Goal: Information Seeking & Learning: Learn about a topic

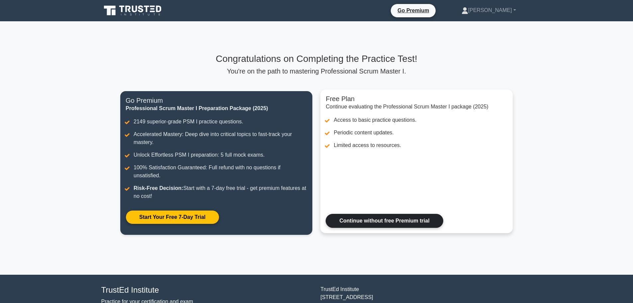
click at [394, 225] on link "Continue without free Premium trial" at bounding box center [383, 221] width 117 height 14
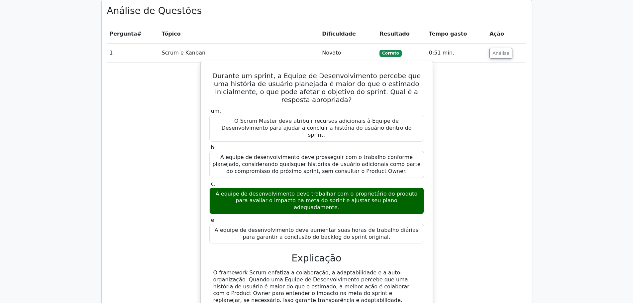
scroll to position [587, 0]
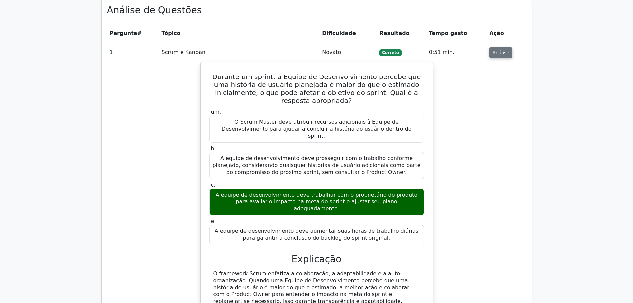
click at [495, 50] on font "Análise" at bounding box center [500, 52] width 17 height 5
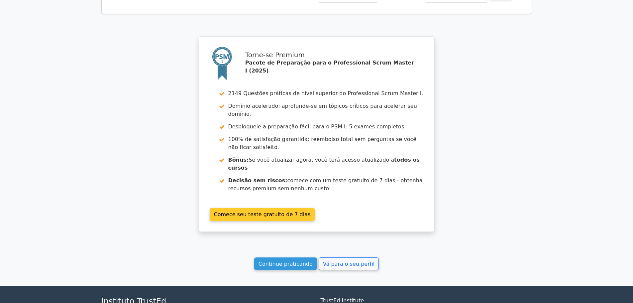
scroll to position [851, 0]
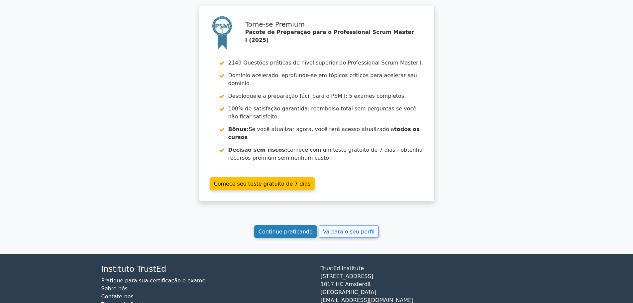
click at [303, 228] on font "Continue praticando" at bounding box center [285, 231] width 54 height 6
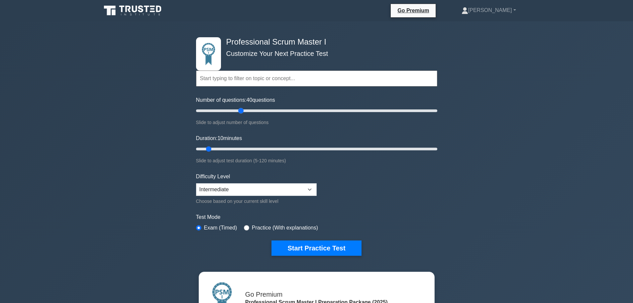
drag, startPoint x: 204, startPoint y: 110, endPoint x: 242, endPoint y: 110, distance: 37.5
type input "40"
click at [242, 110] on input "Number of questions: 40 questions" at bounding box center [316, 111] width 241 height 8
drag, startPoint x: 210, startPoint y: 148, endPoint x: 238, endPoint y: 150, distance: 28.3
type input "25"
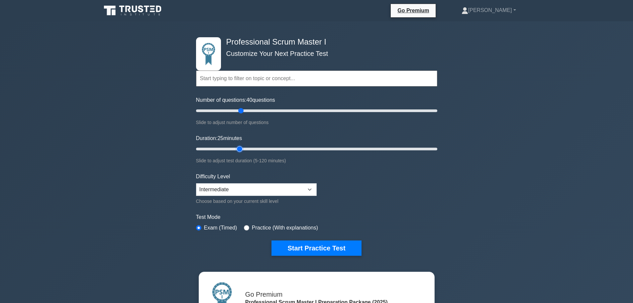
click at [239, 149] on input "Duration: 25 minutes" at bounding box center [316, 149] width 241 height 8
click at [230, 189] on select "Beginner Intermediate Expert" at bounding box center [256, 189] width 121 height 13
click at [196, 183] on select "Beginner Intermediate Expert" at bounding box center [256, 189] width 121 height 13
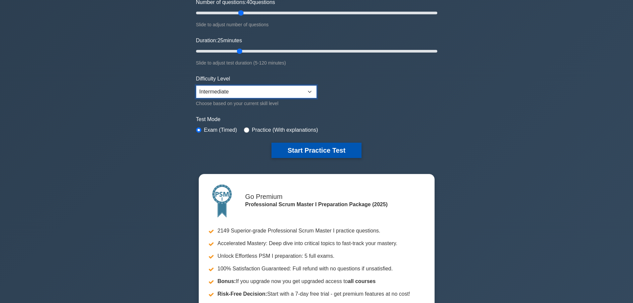
scroll to position [100, 0]
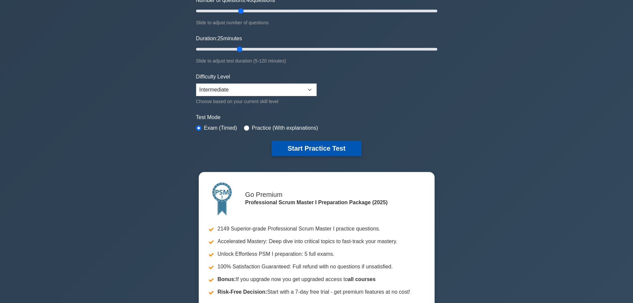
click at [326, 146] on button "Start Practice Test" at bounding box center [316, 147] width 90 height 15
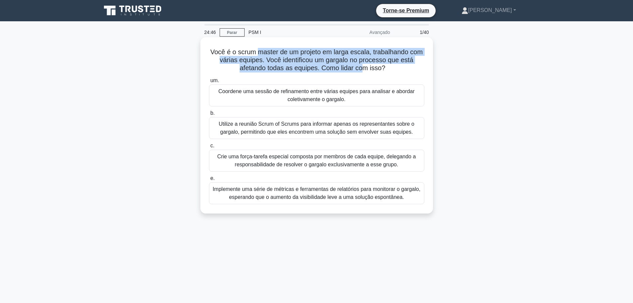
drag, startPoint x: 258, startPoint y: 51, endPoint x: 364, endPoint y: 65, distance: 107.2
click at [364, 65] on font "Você é o scrum master de um projeto em larga escala, trabalhando com várias equ…" at bounding box center [316, 59] width 212 height 23
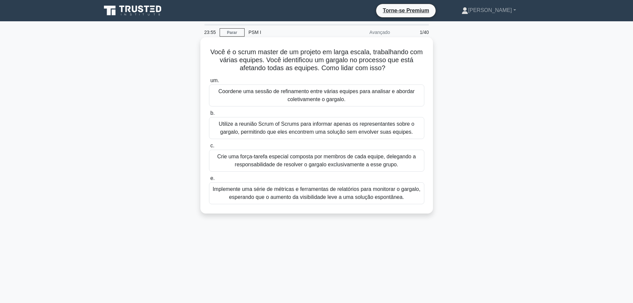
click at [311, 193] on font "Implemente uma série de métricas e ferramentas de relatórios para monitorar o g…" at bounding box center [317, 193] width 208 height 14
click at [209, 180] on input "e. Implemente uma série de métricas e ferramentas de relatórios para monitorar …" at bounding box center [209, 178] width 0 height 4
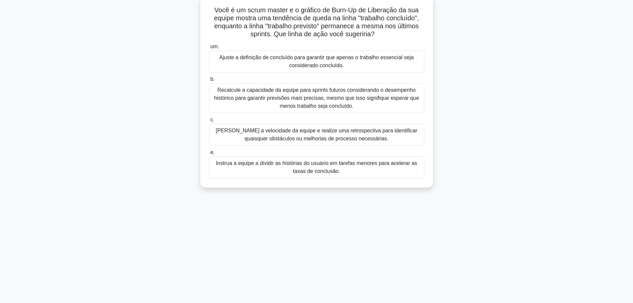
scroll to position [44, 0]
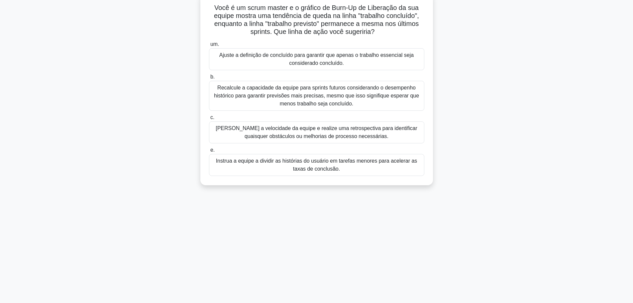
click at [320, 135] on font "Analise a velocidade da equipe e realize uma retrospectiva para identificar qua…" at bounding box center [317, 132] width 202 height 14
click at [209, 120] on input "c. Analise a velocidade da equipe e realize uma retrospectiva para identificar …" at bounding box center [209, 117] width 0 height 4
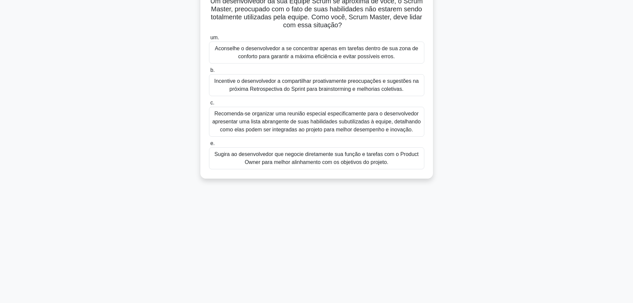
scroll to position [56, 0]
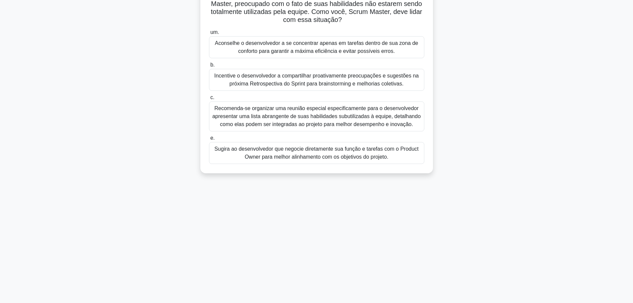
click at [343, 120] on font "Recomenda-se organizar uma reunião especial especificamente para o desenvolvedo…" at bounding box center [316, 116] width 208 height 22
click at [209, 100] on input "c. Recomenda-se organizar uma reunião especial especificamente para o desenvolv…" at bounding box center [209, 97] width 0 height 4
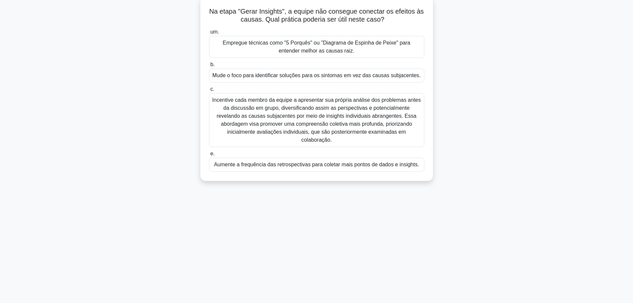
scroll to position [44, 0]
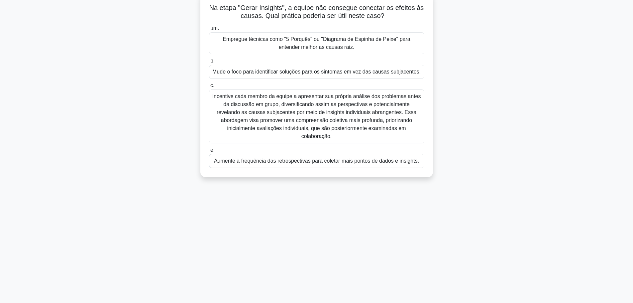
click at [354, 112] on font "Incentive cada membro da equipe a apresentar sua própria análise dos problemas …" at bounding box center [316, 115] width 209 height 45
click at [209, 88] on input "c. Incentive cada membro da equipe a apresentar sua própria análise dos problem…" at bounding box center [209, 85] width 0 height 4
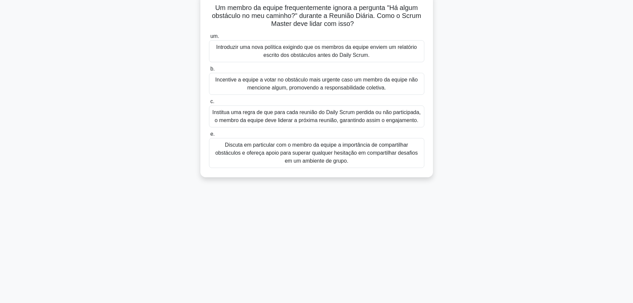
click at [349, 160] on font "Discuta em particular com o membro da equipe a importância de compartilhar obst…" at bounding box center [316, 153] width 209 height 24
click at [209, 136] on input "e. Discuta em particular com o membro da equipe a importância de compartilhar o…" at bounding box center [209, 134] width 0 height 4
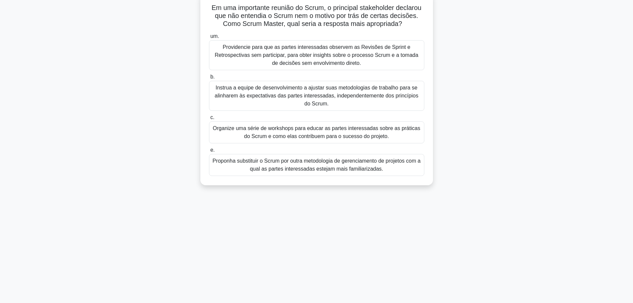
click at [319, 131] on font "Organize uma série de workshops para educar as partes interessadas sobre as prá…" at bounding box center [316, 132] width 207 height 14
click at [209, 120] on input "c. Organize uma série de workshops para educar as partes interessadas sobre as …" at bounding box center [209, 117] width 0 height 4
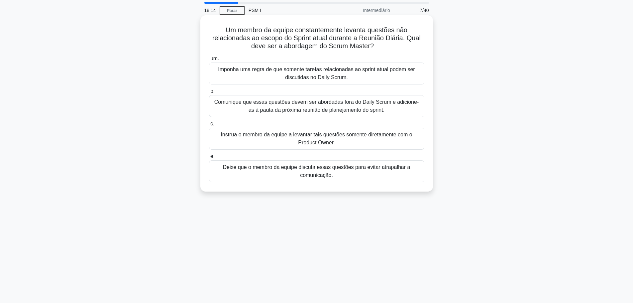
scroll to position [22, 0]
click at [289, 102] on font "Comunique que essas questões devem ser abordadas fora do Daily Scrum e adicione…" at bounding box center [316, 106] width 204 height 14
click at [209, 93] on input "b. Comunique que essas questões devem ser abordadas fora do Daily Scrum e adici…" at bounding box center [209, 91] width 0 height 4
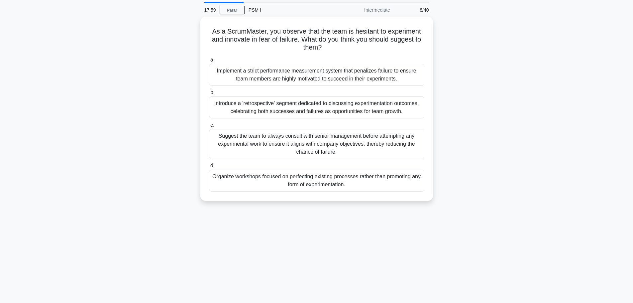
scroll to position [0, 0]
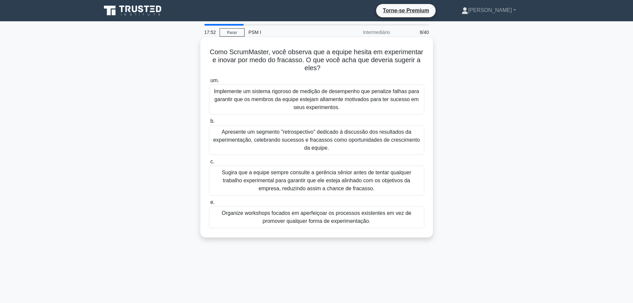
drag, startPoint x: 311, startPoint y: 60, endPoint x: 340, endPoint y: 70, distance: 30.8
click at [340, 70] on h5 "Como ScrumMaster, você observa que a equipe hesita em experimentar e inovar por…" at bounding box center [316, 60] width 217 height 25
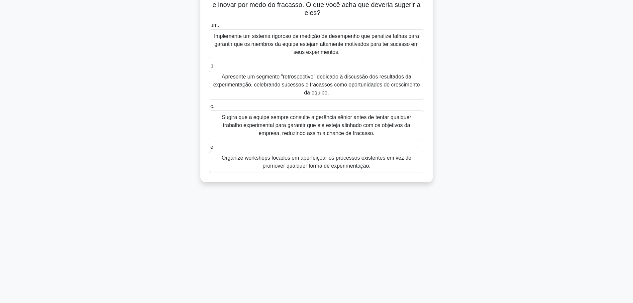
scroll to position [55, 0]
click at [334, 87] on font "Apresente um segmento "retrospectivo" dedicado à discussão dos resultados da ex…" at bounding box center [316, 84] width 207 height 22
click at [209, 68] on input "b. Apresente um segmento "retrospectivo" dedicado à discussão dos resultados da…" at bounding box center [209, 65] width 0 height 4
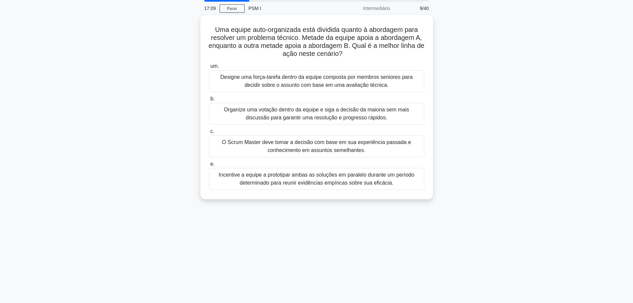
scroll to position [0, 0]
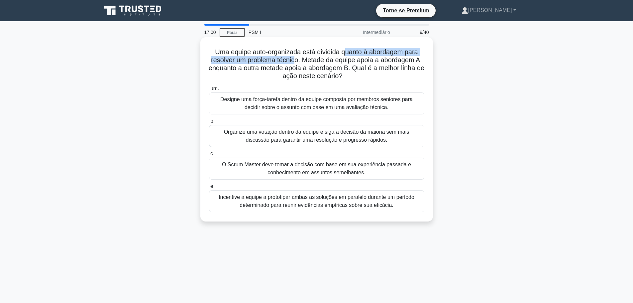
drag, startPoint x: 345, startPoint y: 52, endPoint x: 295, endPoint y: 60, distance: 50.8
click at [295, 60] on font "Uma equipe auto-organizada está dividida quanto à abordagem para resolver um pr…" at bounding box center [317, 63] width 216 height 31
drag, startPoint x: 380, startPoint y: 60, endPoint x: 412, endPoint y: 60, distance: 32.9
click at [412, 60] on font "Uma equipe auto-organizada está dividida quanto à abordagem para resolver um pr…" at bounding box center [317, 63] width 216 height 31
drag, startPoint x: 287, startPoint y: 70, endPoint x: 346, endPoint y: 70, distance: 59.1
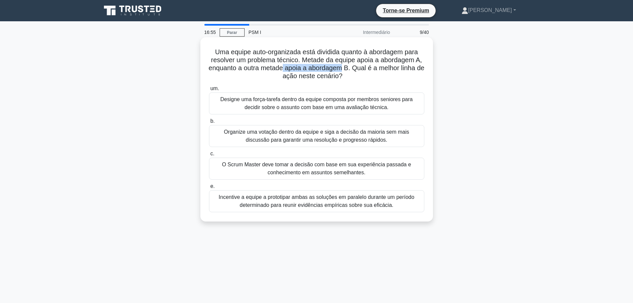
click at [346, 70] on font "Uma equipe auto-organizada está dividida quanto à abordagem para resolver um pr…" at bounding box center [317, 63] width 216 height 31
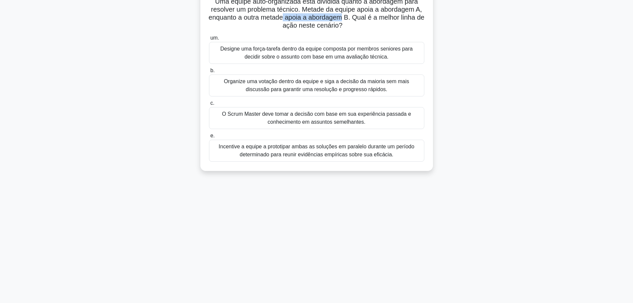
scroll to position [56, 0]
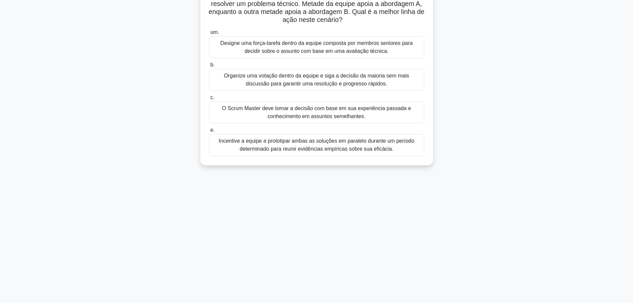
click at [332, 143] on font "Incentive a equipe a prototipar ambas as soluções em paralelo durante um períod…" at bounding box center [317, 145] width 196 height 14
click at [209, 132] on input "e. Incentive a equipe a prototipar ambas as soluções em paralelo durante um per…" at bounding box center [209, 130] width 0 height 4
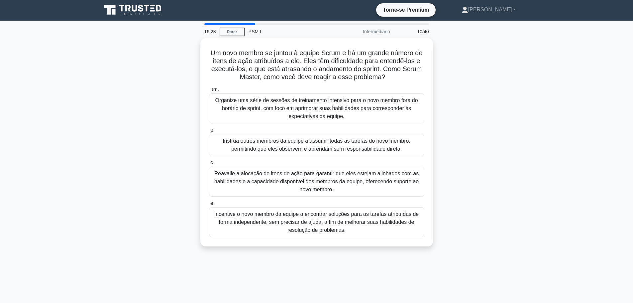
scroll to position [0, 0]
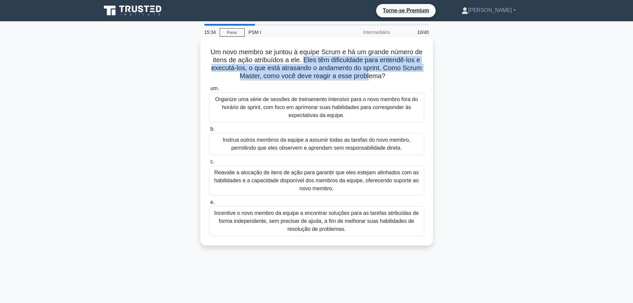
drag, startPoint x: 310, startPoint y: 60, endPoint x: 349, endPoint y: 83, distance: 44.5
click at [381, 81] on div "Um novo membro se juntou à equipe Scrum e há um grande número de itens de ação …" at bounding box center [316, 141] width 227 height 203
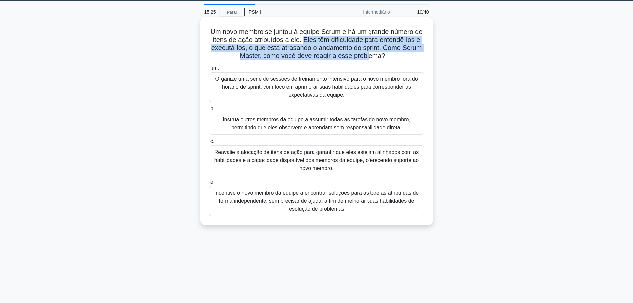
scroll to position [22, 0]
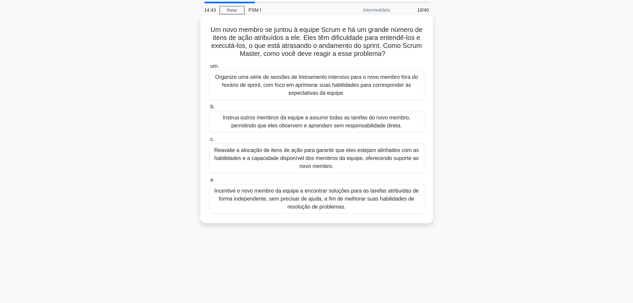
click at [311, 157] on font "Reavalie a alocação de itens de ação para garantir que eles estejam alinhados c…" at bounding box center [316, 158] width 205 height 22
click at [209, 141] on input "c. Reavalie a alocação de itens de ação para garantir que eles estejam alinhado…" at bounding box center [209, 139] width 0 height 4
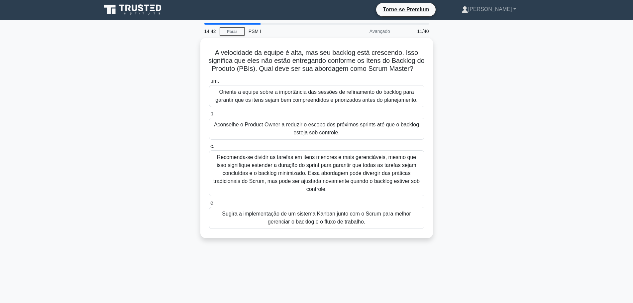
scroll to position [0, 0]
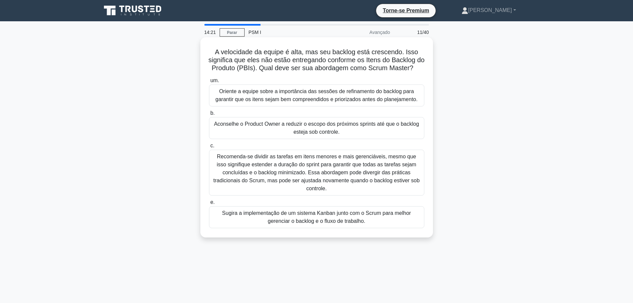
drag, startPoint x: 283, startPoint y: 72, endPoint x: 408, endPoint y: 73, distance: 124.5
click at [408, 72] on h5 "A velocidade da equipe é alta, mas seu backlog está crescendo. Isso significa q…" at bounding box center [316, 60] width 217 height 25
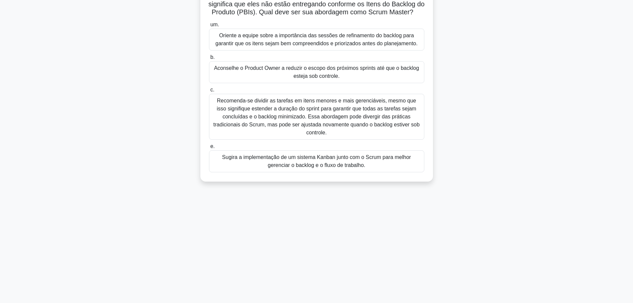
scroll to position [56, 0]
click at [308, 167] on font "Sugira a implementação de um sistema Kanban junto com o Scrum para melhor geren…" at bounding box center [316, 161] width 189 height 14
click at [209, 148] on input "e. Sugira a implementação de um sistema Kanban junto com o Scrum para melhor ge…" at bounding box center [209, 146] width 0 height 4
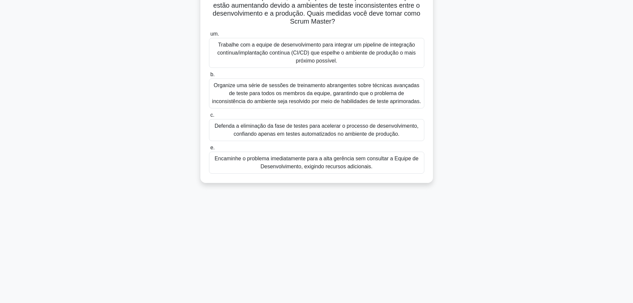
scroll to position [55, 0]
click at [272, 47] on font "Trabalhe com a equipe de desenvolvimento para integrar um pipeline de integraçã…" at bounding box center [316, 52] width 198 height 22
click at [209, 35] on input "um. Trabalhe com a equipe de desenvolvimento para integrar um pipeline de integ…" at bounding box center [209, 33] width 0 height 4
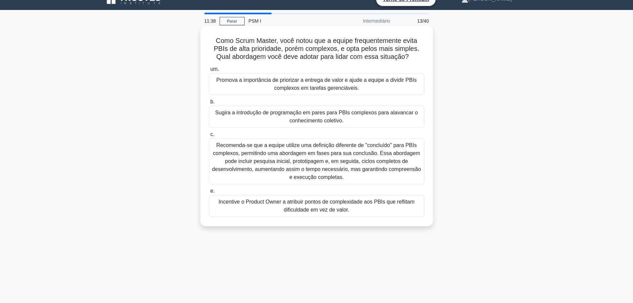
scroll to position [22, 0]
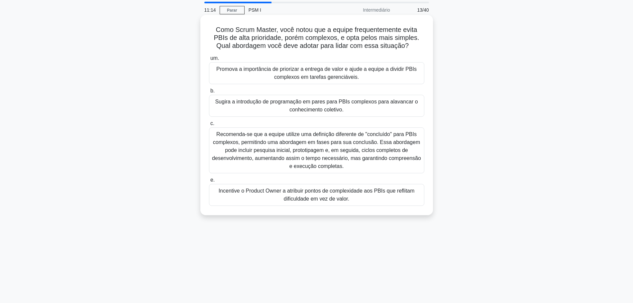
click at [319, 72] on font "Promova a importância de priorizar a entrega de valor e ajude a equipe a dividi…" at bounding box center [316, 73] width 200 height 14
click at [209, 60] on input "um. Promova a importância de priorizar a entrega de valor e ajude a equipe a di…" at bounding box center [209, 58] width 0 height 4
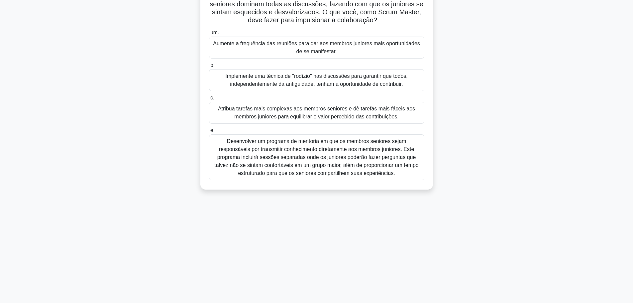
scroll to position [56, 0]
click at [331, 162] on font "Desenvolver um programa de mentoria em que os membros seniores sejam responsáve…" at bounding box center [316, 157] width 204 height 38
click at [209, 132] on input "e. Desenvolver um programa de mentoria em que os membros seniores sejam respons…" at bounding box center [209, 130] width 0 height 4
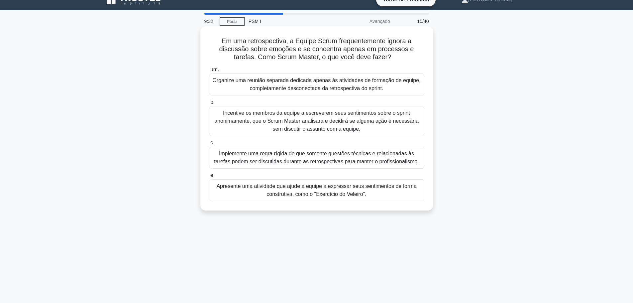
scroll to position [22, 0]
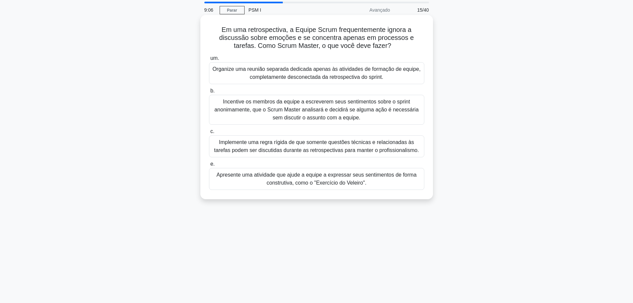
click at [314, 180] on font "Apresente uma atividade que ajude a equipe a expressar seus sentimentos de form…" at bounding box center [316, 179] width 200 height 14
click at [209, 166] on input "e. Apresente uma atividade que ajude a equipe a expressar seus sentimentos de f…" at bounding box center [209, 164] width 0 height 4
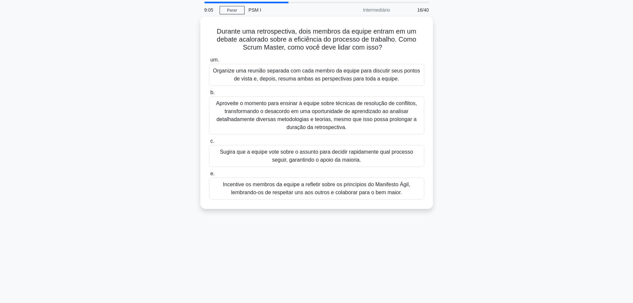
scroll to position [0, 0]
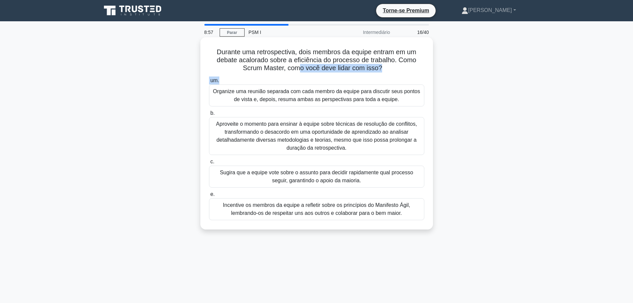
drag, startPoint x: 301, startPoint y: 66, endPoint x: 404, endPoint y: 77, distance: 103.5
click at [404, 77] on div "Durante uma retrospectiva, dois membros da equipe entram em um debate acalorado…" at bounding box center [316, 133] width 227 height 187
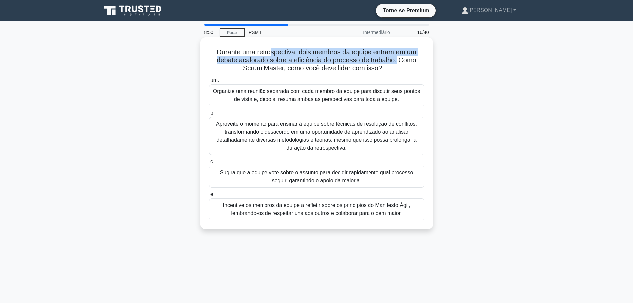
drag, startPoint x: 273, startPoint y: 52, endPoint x: 398, endPoint y: 59, distance: 125.1
click at [398, 59] on font "Durante uma retrospectiva, dois membros da equipe entram em um debate acalorado…" at bounding box center [316, 59] width 199 height 23
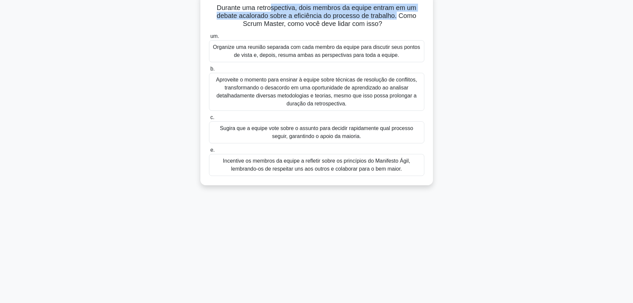
scroll to position [55, 0]
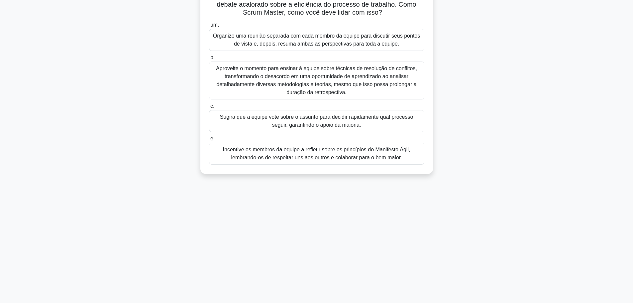
click at [317, 78] on font "Aproveite o momento para ensinar à equipe sobre técnicas de resolução de confli…" at bounding box center [316, 80] width 201 height 30
click at [209, 60] on input "b. Aproveite o momento para ensinar à equipe sobre técnicas de resolução de con…" at bounding box center [209, 57] width 0 height 4
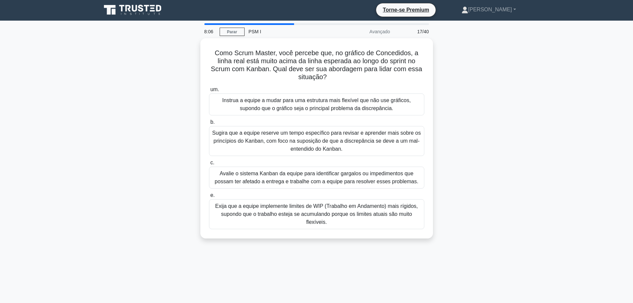
scroll to position [0, 0]
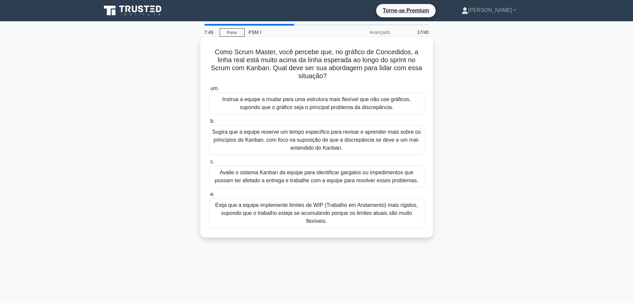
drag, startPoint x: 275, startPoint y: 66, endPoint x: 367, endPoint y: 77, distance: 92.3
click at [367, 77] on h5 "Como Scrum Master, você percebe que, no gráfico de Concedidos, a linha real est…" at bounding box center [316, 64] width 217 height 33
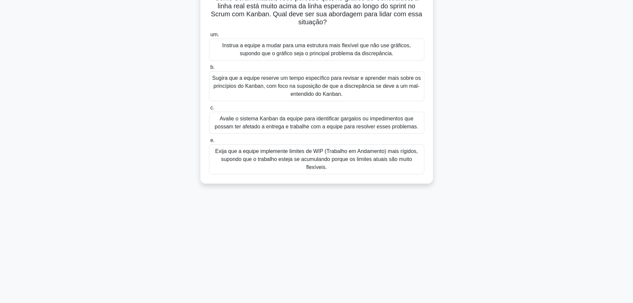
scroll to position [55, 0]
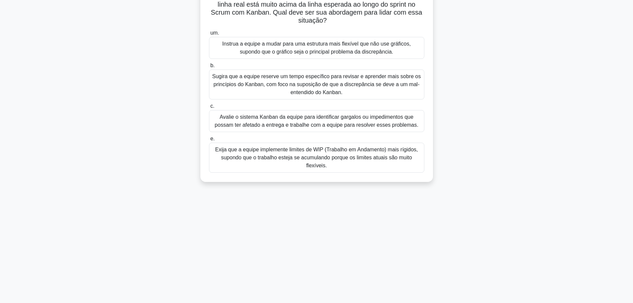
click at [341, 163] on font "Exija que a equipe implemente limites de WIP (Trabalho em Andamento) mais rígid…" at bounding box center [316, 157] width 209 height 24
click at [209, 141] on input "e. Exija que a equipe implemente limites de WIP (Trabalho em Andamento) mais rí…" at bounding box center [209, 138] width 0 height 4
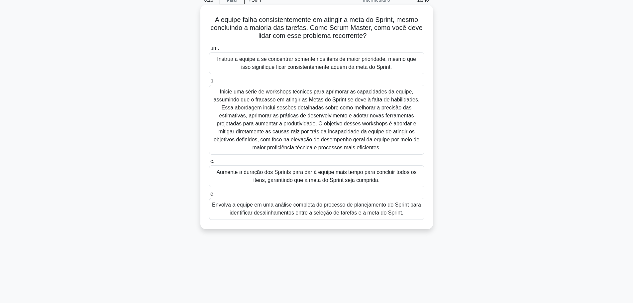
scroll to position [56, 0]
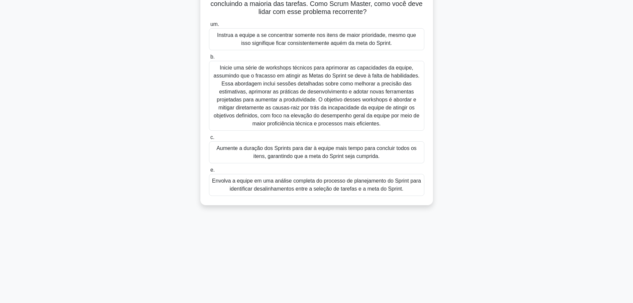
click at [296, 189] on font "Envolva a equipe em uma análise completa do processo de planejamento do Sprint …" at bounding box center [316, 185] width 209 height 14
click at [209, 172] on input "e. Envolva a equipe em uma análise completa do processo de planejamento do Spri…" at bounding box center [209, 170] width 0 height 4
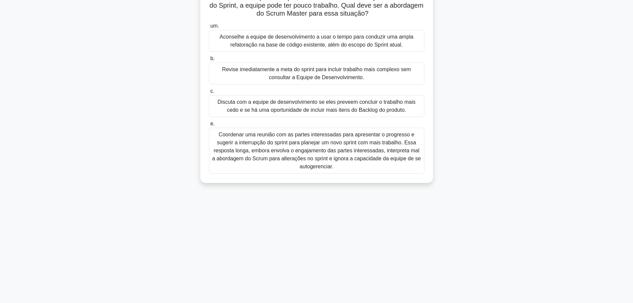
scroll to position [0, 0]
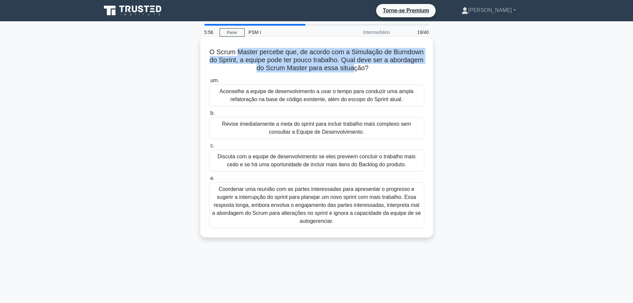
drag, startPoint x: 239, startPoint y: 52, endPoint x: 357, endPoint y: 75, distance: 119.6
click at [371, 69] on font "O Scrum Master percebe que, de acordo com a Simulação de Burndown do Sprint, a …" at bounding box center [316, 59] width 214 height 23
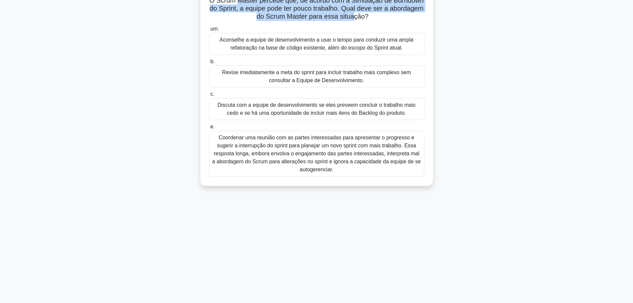
scroll to position [55, 0]
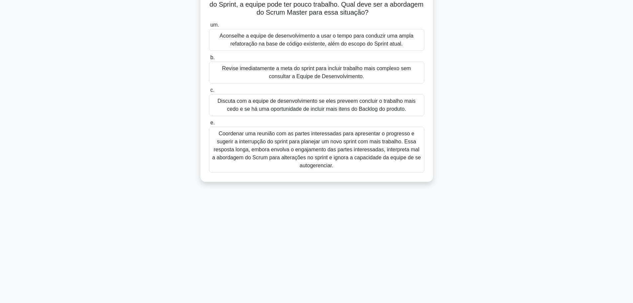
click at [298, 106] on font "Discuta com a equipe de desenvolvimento se eles preveem concluir o trabalho mai…" at bounding box center [317, 105] width 198 height 14
click at [209, 92] on input "c. Discuta com a equipe de desenvolvimento se eles preveem concluir o trabalho …" at bounding box center [209, 90] width 0 height 4
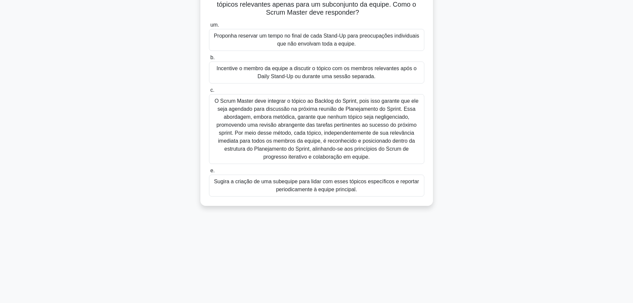
scroll to position [56, 0]
click at [354, 120] on font "O Scrum Master deve integrar o tópico ao Backlog do Sprint, pois isso garante q…" at bounding box center [317, 127] width 204 height 61
click at [209, 92] on input "c. O Scrum Master deve integrar o tópico ao Backlog do Sprint, pois isso garant…" at bounding box center [209, 89] width 0 height 4
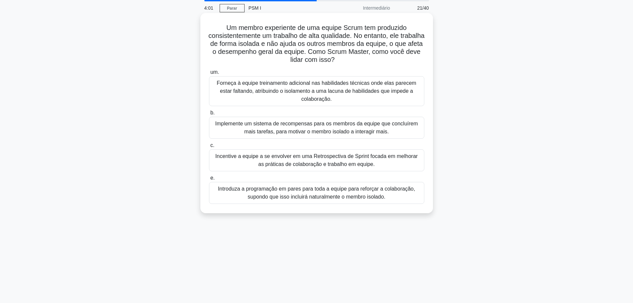
scroll to position [0, 0]
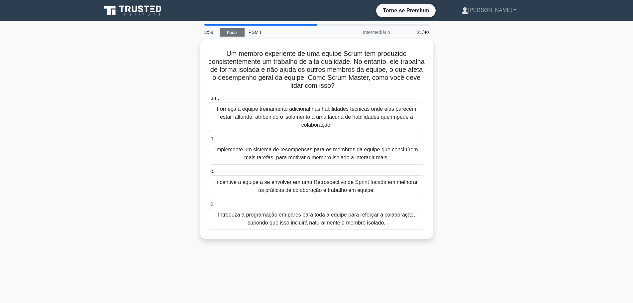
click at [234, 33] on font "Parar" at bounding box center [232, 32] width 10 height 5
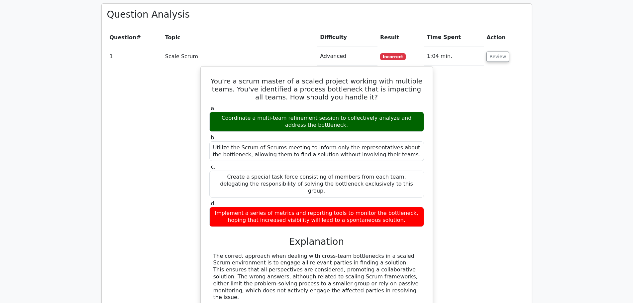
scroll to position [681, 0]
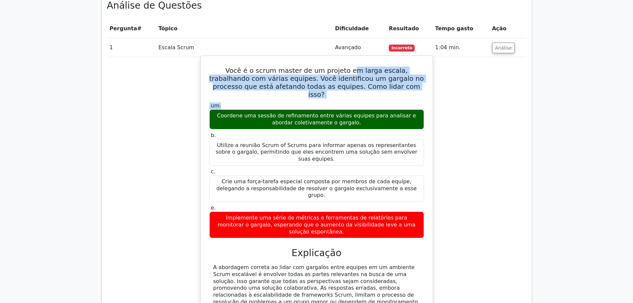
drag, startPoint x: 326, startPoint y: 55, endPoint x: 390, endPoint y: 82, distance: 69.9
click at [390, 82] on div "Você é o scrum master de um projeto em larga escala, trabalhando com várias equ…" at bounding box center [316, 200] width 226 height 285
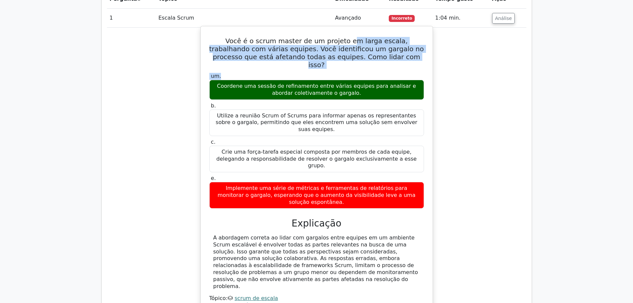
scroll to position [714, 0]
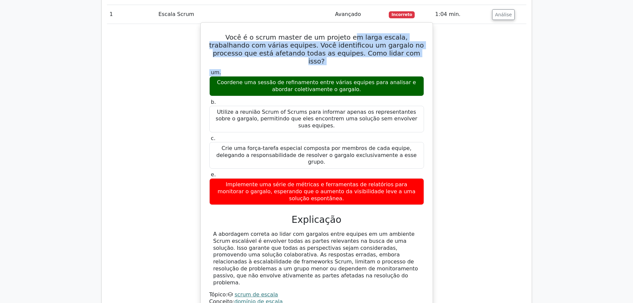
drag, startPoint x: 265, startPoint y: 211, endPoint x: 336, endPoint y: 228, distance: 73.5
click at [336, 230] on div "A abordagem correta ao lidar com gargalos entre equipes em um ambiente Scrum es…" at bounding box center [316, 257] width 207 height 55
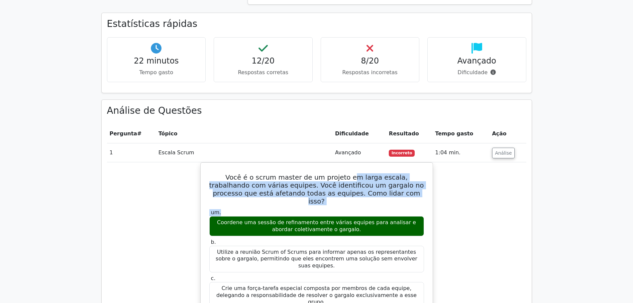
scroll to position [559, 0]
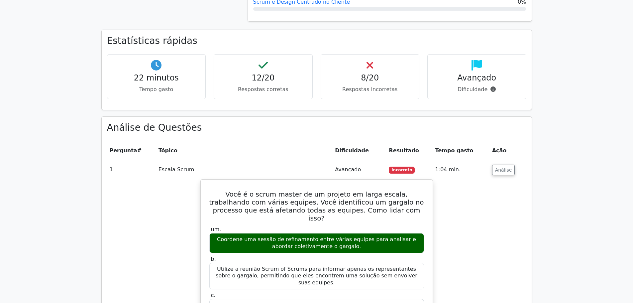
click at [522, 160] on td "Análise" at bounding box center [507, 169] width 37 height 19
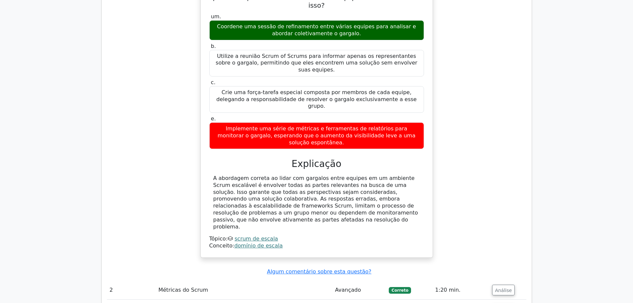
scroll to position [781, 0]
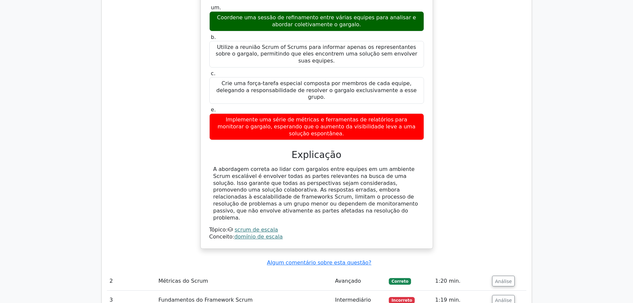
click at [154, 271] on td "2" at bounding box center [131, 280] width 49 height 19
click at [205, 271] on td "Métricas do Scrum" at bounding box center [244, 280] width 177 height 19
click at [498, 278] on font "Análise" at bounding box center [503, 280] width 17 height 5
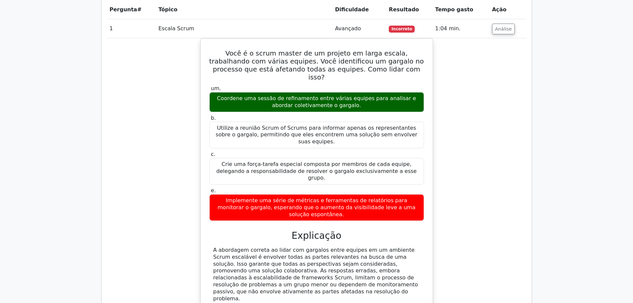
scroll to position [692, 0]
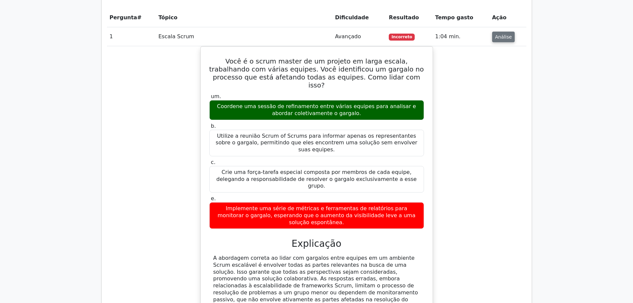
click at [498, 34] on font "Análise" at bounding box center [503, 36] width 17 height 5
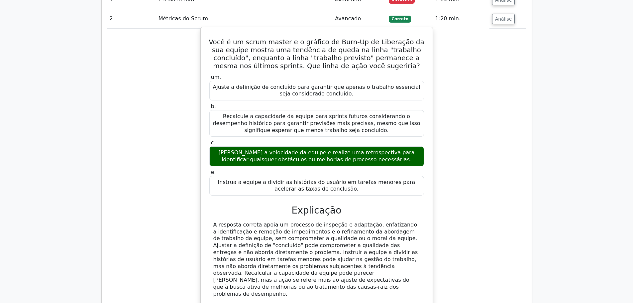
scroll to position [737, 0]
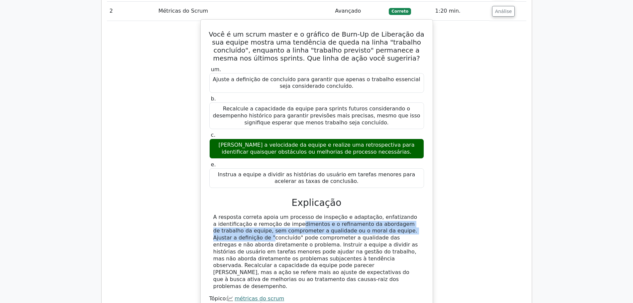
drag, startPoint x: 245, startPoint y: 210, endPoint x: 381, endPoint y: 217, distance: 136.0
click at [381, 217] on font "A resposta correta apoia um processo de inspeção e adaptação, enfatizando a ide…" at bounding box center [315, 251] width 205 height 75
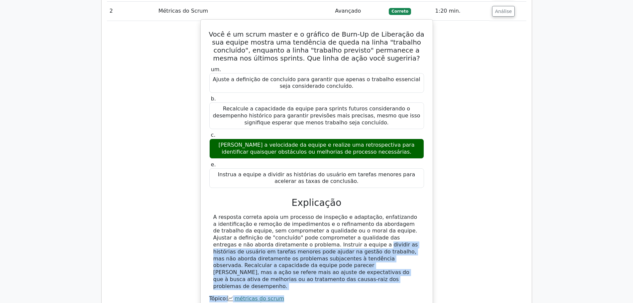
drag, startPoint x: 245, startPoint y: 230, endPoint x: 370, endPoint y: 262, distance: 129.4
click at [371, 263] on div "A resposta correta apoia um processo de inspeção e adaptação, enfatizando a ide…" at bounding box center [316, 261] width 215 height 95
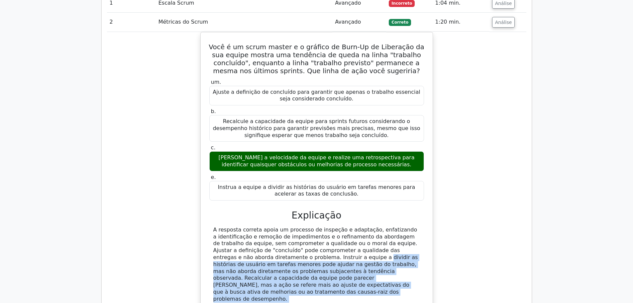
scroll to position [714, 0]
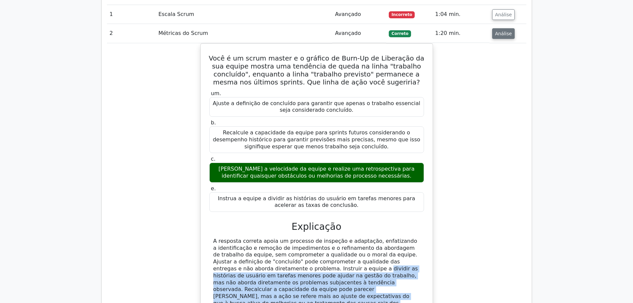
click at [498, 31] on font "Análise" at bounding box center [503, 33] width 17 height 5
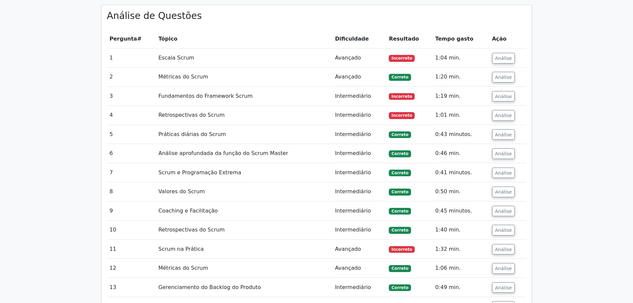
scroll to position [670, 0]
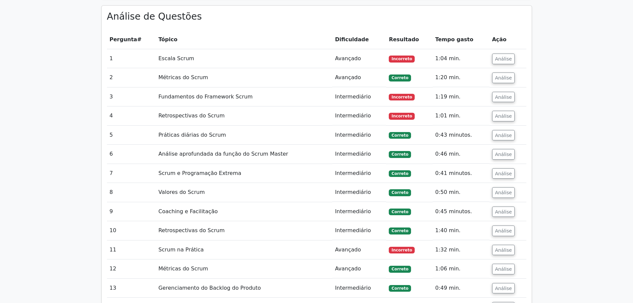
click at [201, 93] on font "Fundamentos do Framework Scrum" at bounding box center [205, 96] width 94 height 6
click at [499, 94] on font "Análise" at bounding box center [503, 96] width 17 height 5
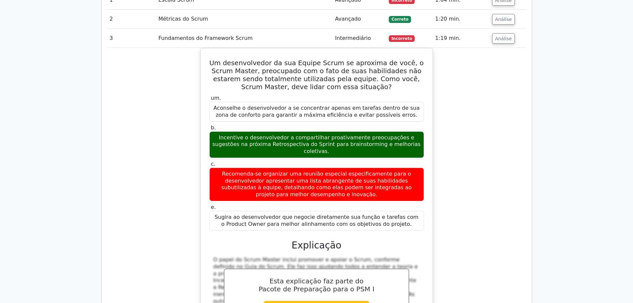
scroll to position [681, 0]
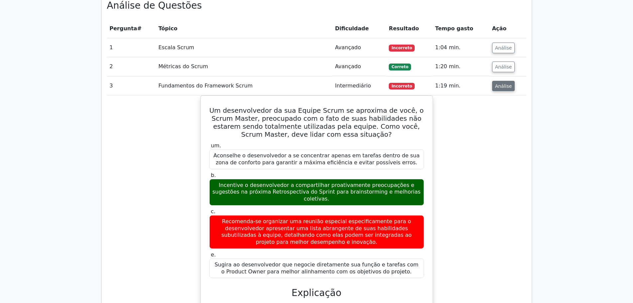
click at [500, 83] on font "Análise" at bounding box center [503, 85] width 17 height 5
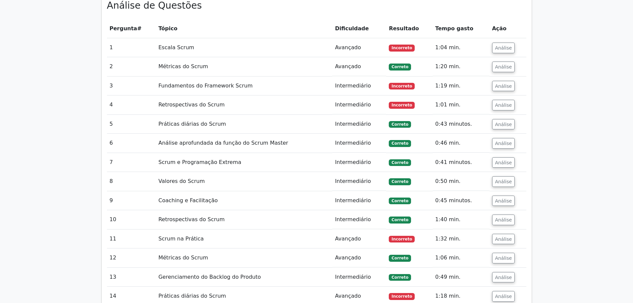
click at [246, 95] on td "Retrospectivas do Scrum" at bounding box center [244, 104] width 177 height 19
click at [193, 101] on font "Retrospectivas do Scrum" at bounding box center [191, 104] width 66 height 6
click at [501, 102] on font "Análise" at bounding box center [503, 104] width 17 height 5
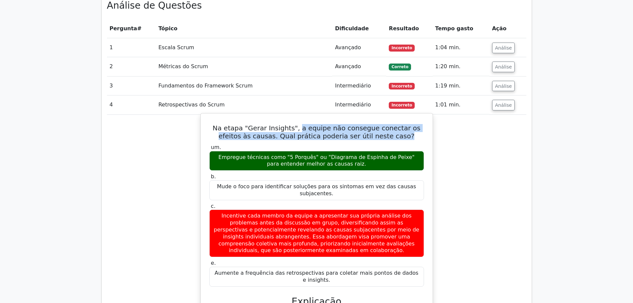
drag, startPoint x: 293, startPoint y: 114, endPoint x: 399, endPoint y: 124, distance: 106.1
click at [399, 124] on h5 "Na etapa "Gerar Insights", a equipe não consegue conectar os efeitos às causas.…" at bounding box center [317, 132] width 216 height 16
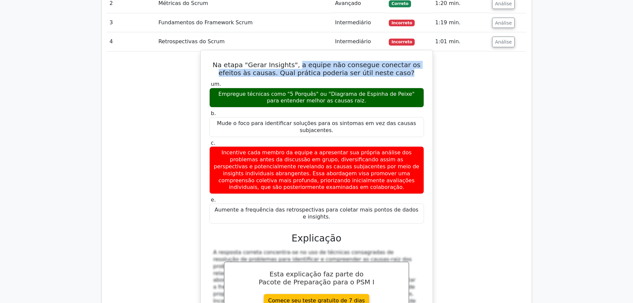
scroll to position [748, 0]
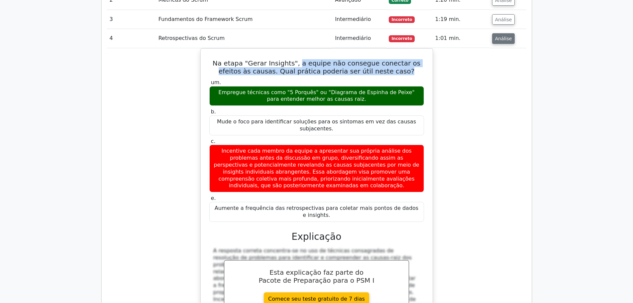
click at [506, 36] on font "Análise" at bounding box center [503, 38] width 17 height 5
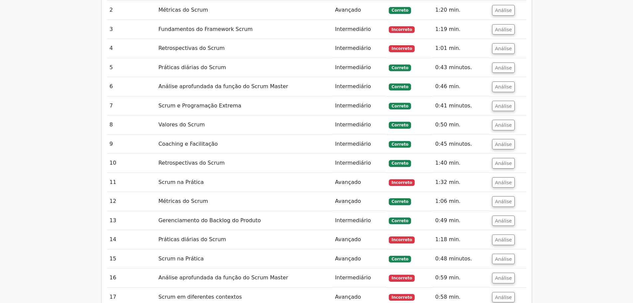
scroll to position [725, 0]
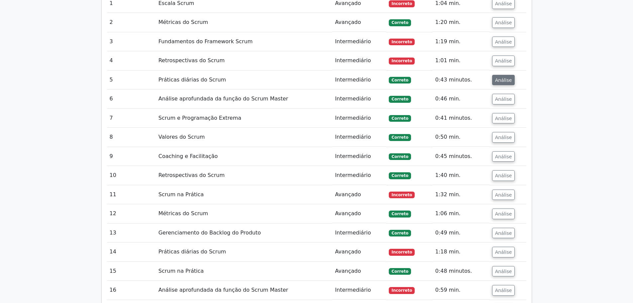
click at [497, 77] on font "Análise" at bounding box center [503, 79] width 17 height 5
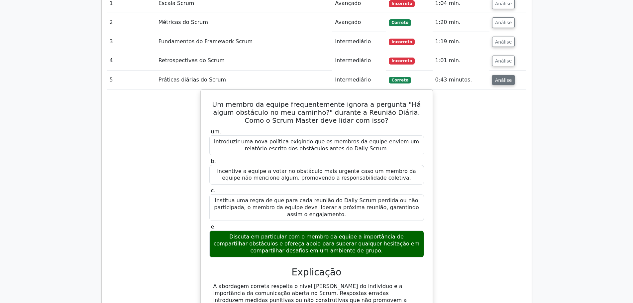
click at [497, 77] on font "Análise" at bounding box center [503, 79] width 17 height 5
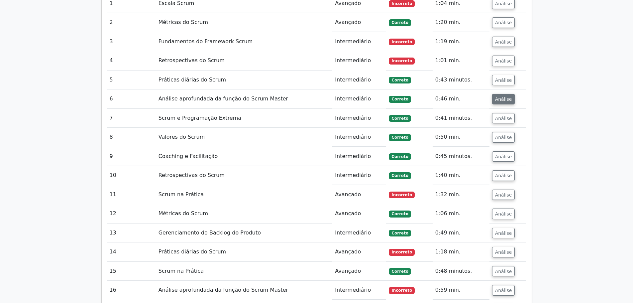
click at [503, 96] on font "Análise" at bounding box center [503, 98] width 17 height 5
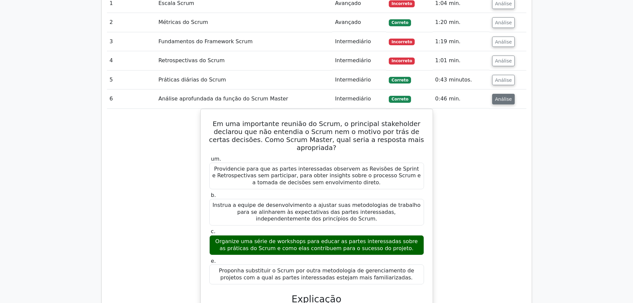
click at [503, 96] on font "Análise" at bounding box center [503, 98] width 17 height 5
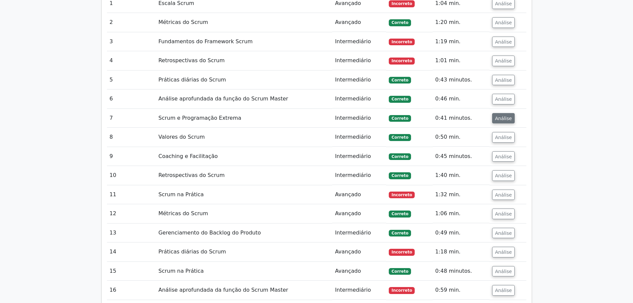
click at [502, 115] on font "Análise" at bounding box center [503, 117] width 17 height 5
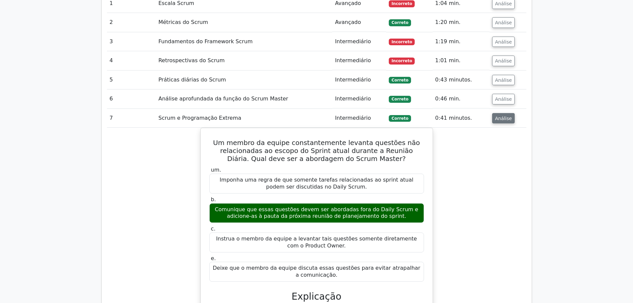
click at [502, 115] on font "Análise" at bounding box center [503, 117] width 17 height 5
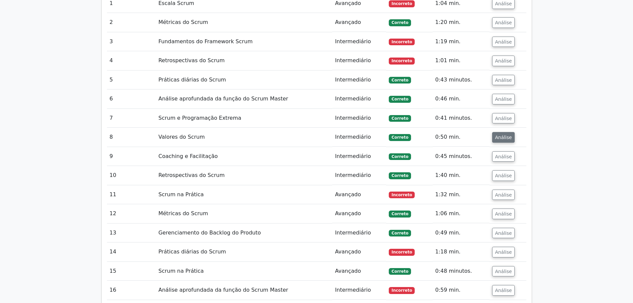
click at [498, 134] on font "Análise" at bounding box center [503, 136] width 17 height 5
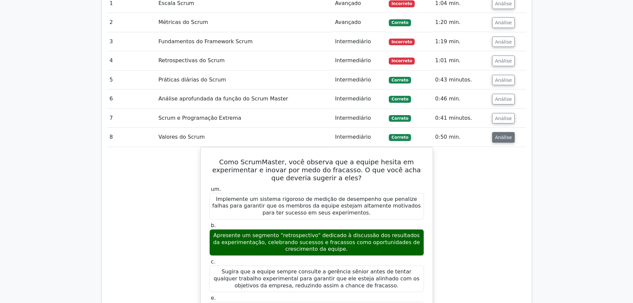
click at [498, 134] on font "Análise" at bounding box center [503, 136] width 17 height 5
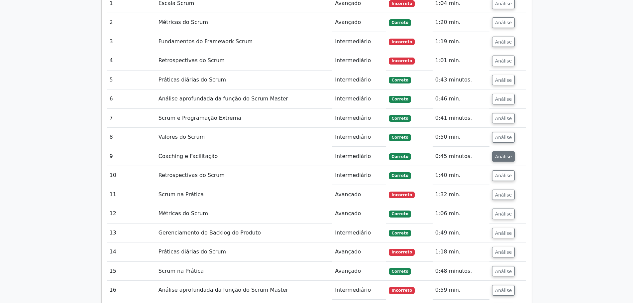
click at [499, 153] on font "Análise" at bounding box center [503, 155] width 17 height 5
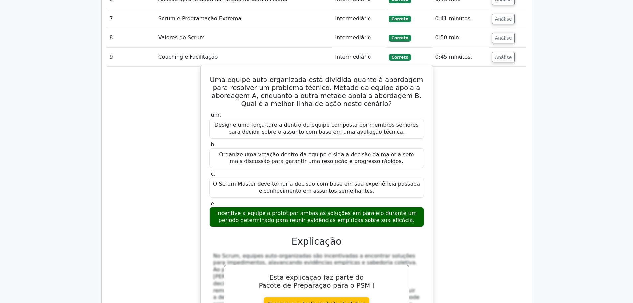
scroll to position [825, 0]
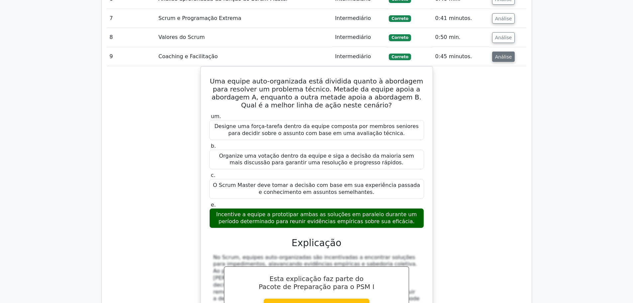
click at [504, 54] on font "Análise" at bounding box center [503, 56] width 17 height 5
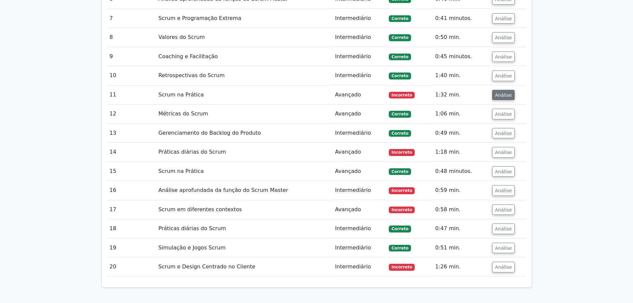
click at [495, 92] on font "Análise" at bounding box center [503, 94] width 17 height 5
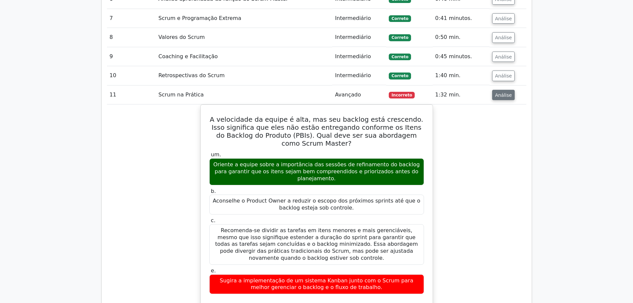
click at [492, 90] on button "Análise" at bounding box center [503, 95] width 23 height 11
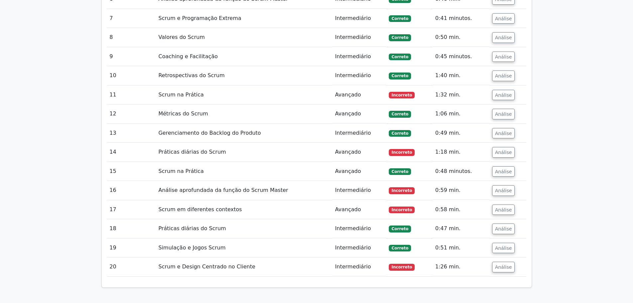
click at [203, 104] on td "Métricas do Scrum" at bounding box center [244, 113] width 177 height 19
click at [500, 111] on font "Análise" at bounding box center [503, 113] width 17 height 5
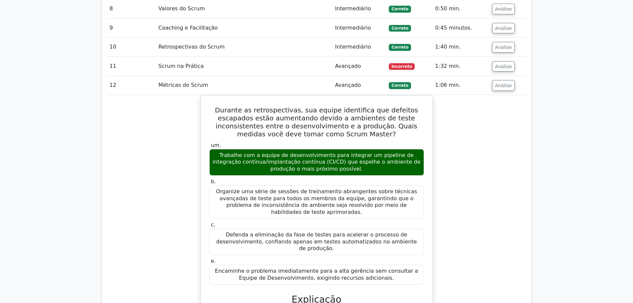
scroll to position [858, 0]
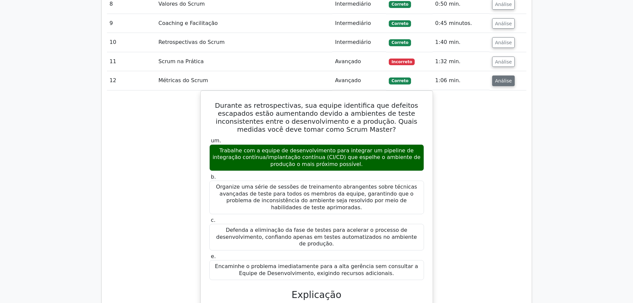
click at [497, 78] on font "Análise" at bounding box center [503, 80] width 17 height 5
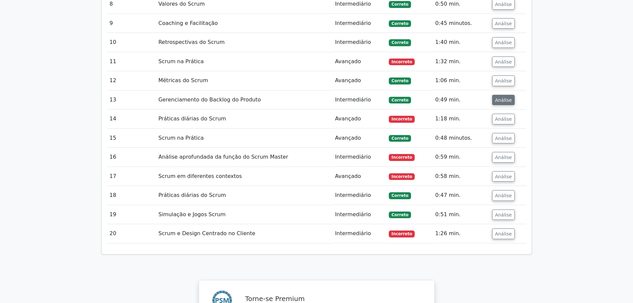
click at [492, 95] on button "Análise" at bounding box center [503, 100] width 23 height 11
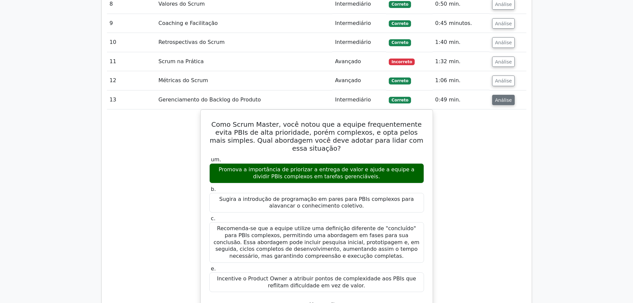
click at [497, 97] on font "Análise" at bounding box center [503, 99] width 17 height 5
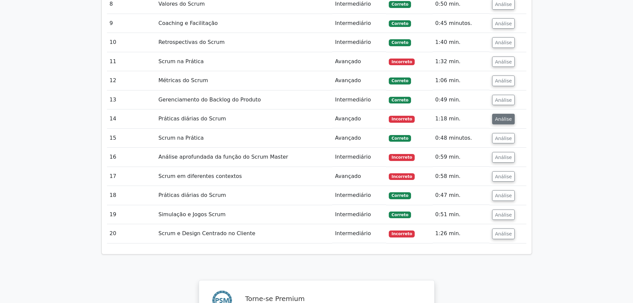
click at [495, 116] on font "Análise" at bounding box center [503, 118] width 17 height 5
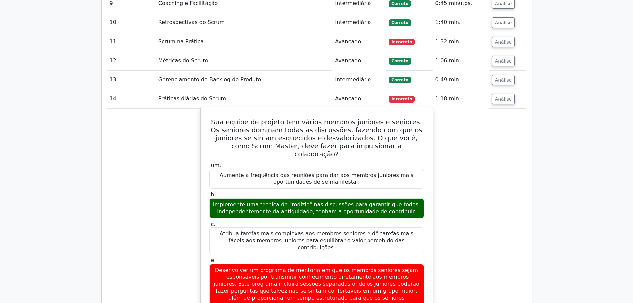
scroll to position [880, 0]
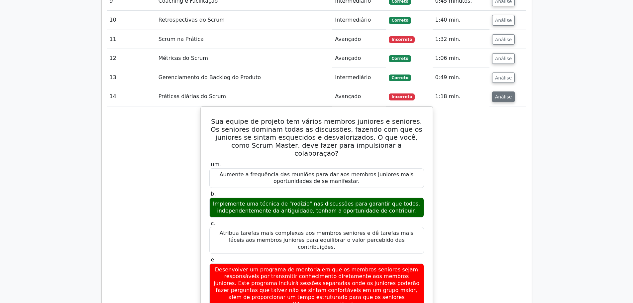
click at [501, 94] on font "Análise" at bounding box center [503, 96] width 17 height 5
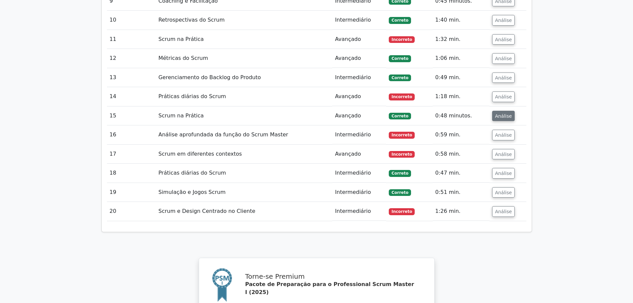
click at [500, 113] on font "Análise" at bounding box center [503, 115] width 17 height 5
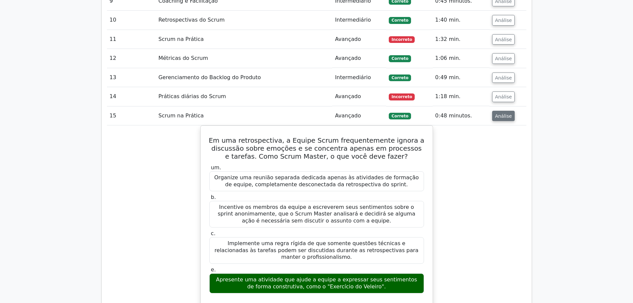
click at [500, 113] on font "Análise" at bounding box center [503, 115] width 17 height 5
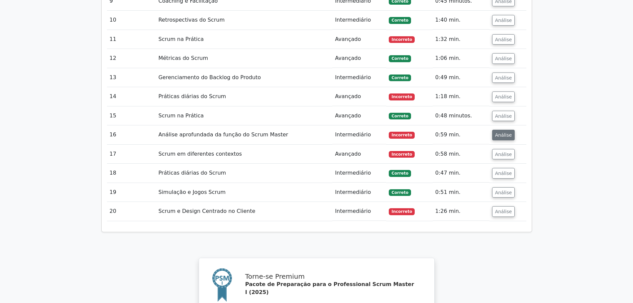
click at [499, 132] on font "Análise" at bounding box center [503, 134] width 17 height 5
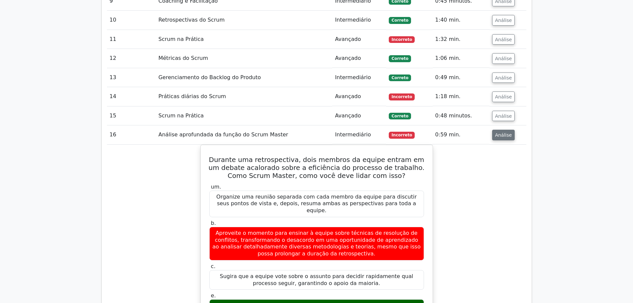
click at [499, 132] on font "Análise" at bounding box center [503, 134] width 17 height 5
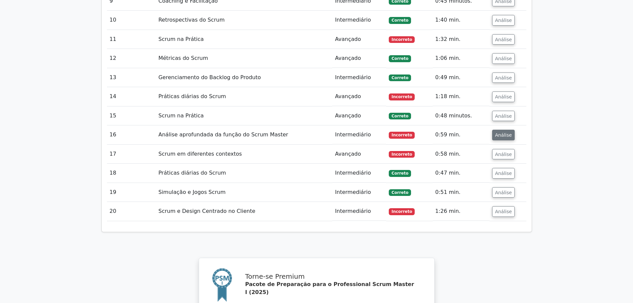
click at [499, 132] on font "Análise" at bounding box center [503, 134] width 17 height 5
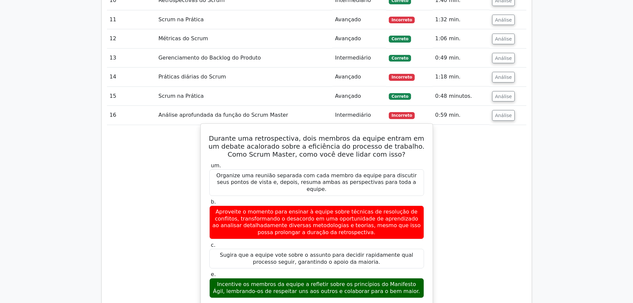
scroll to position [914, 0]
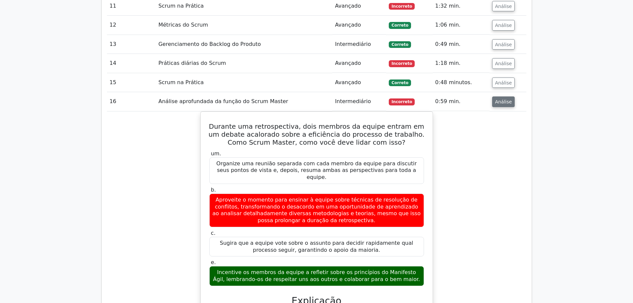
click at [501, 99] on font "Análise" at bounding box center [503, 101] width 17 height 5
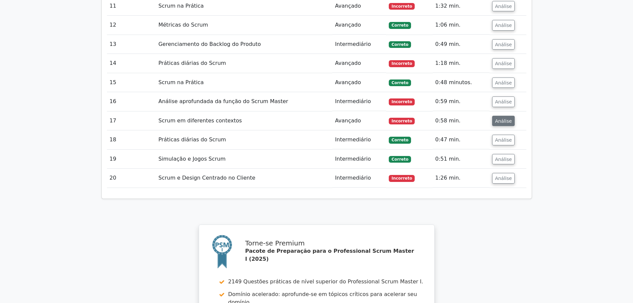
click at [498, 118] on font "Análise" at bounding box center [503, 120] width 17 height 5
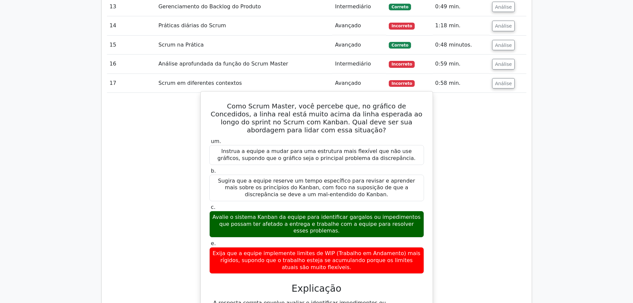
scroll to position [969, 0]
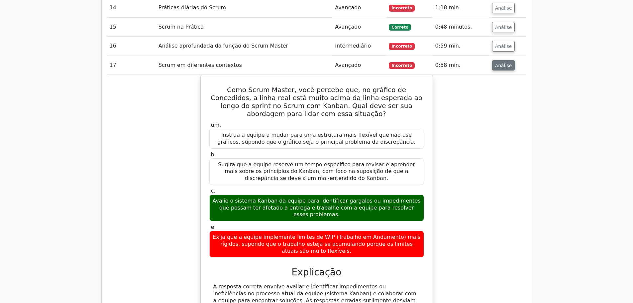
click at [503, 62] on font "Análise" at bounding box center [503, 64] width 17 height 5
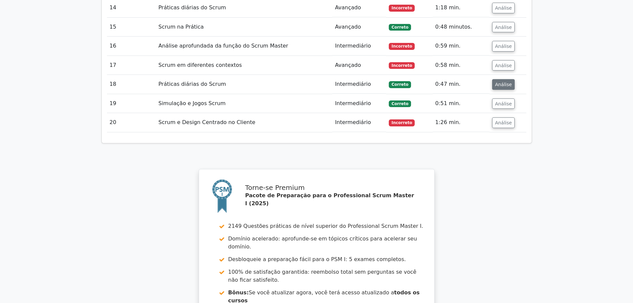
click at [495, 82] on font "Análise" at bounding box center [503, 84] width 17 height 5
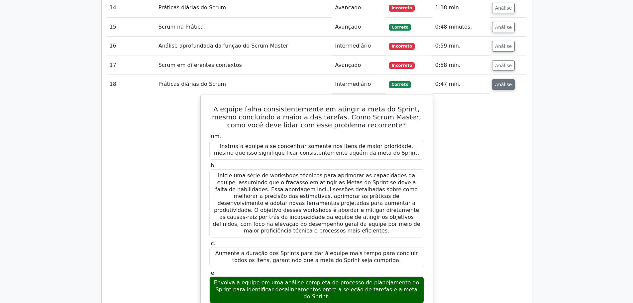
click at [497, 82] on font "Análise" at bounding box center [503, 84] width 17 height 5
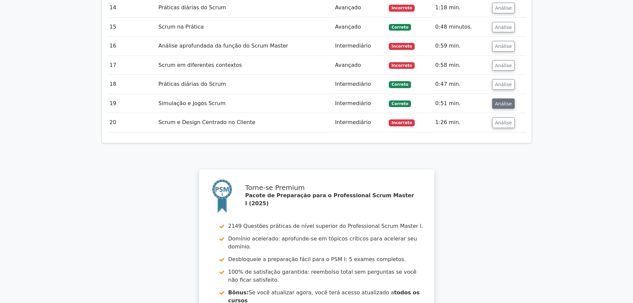
click at [492, 98] on button "Análise" at bounding box center [503, 103] width 23 height 11
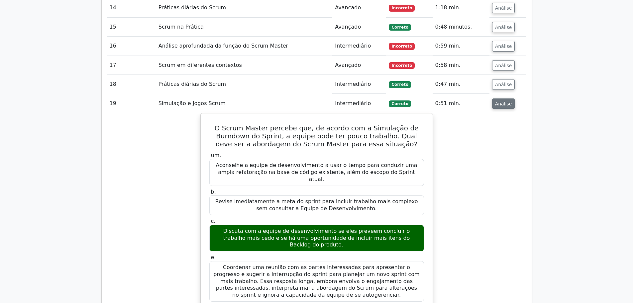
click at [499, 101] on font "Análise" at bounding box center [503, 103] width 17 height 5
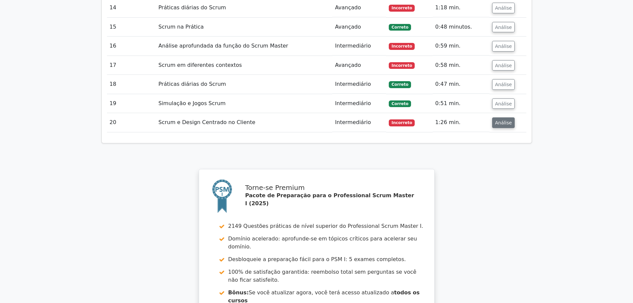
click at [496, 120] on font "Análise" at bounding box center [503, 122] width 17 height 5
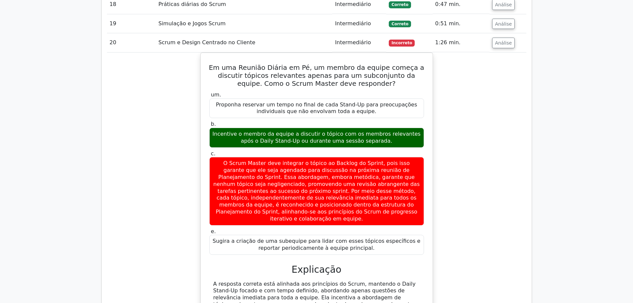
scroll to position [1046, 0]
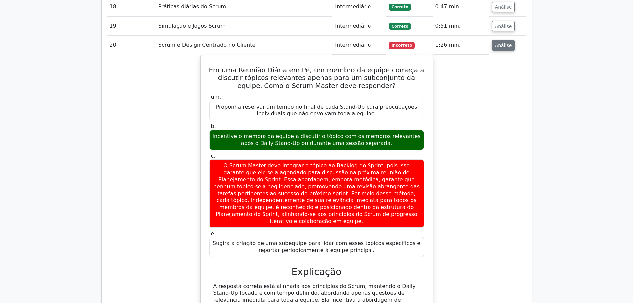
click at [502, 43] on font "Análise" at bounding box center [503, 45] width 17 height 5
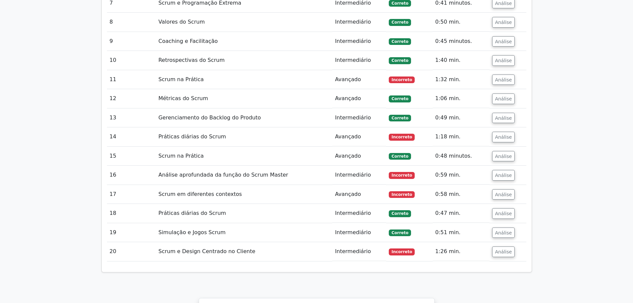
scroll to position [836, 0]
